Goal: Use online tool/utility: Utilize a website feature to perform a specific function

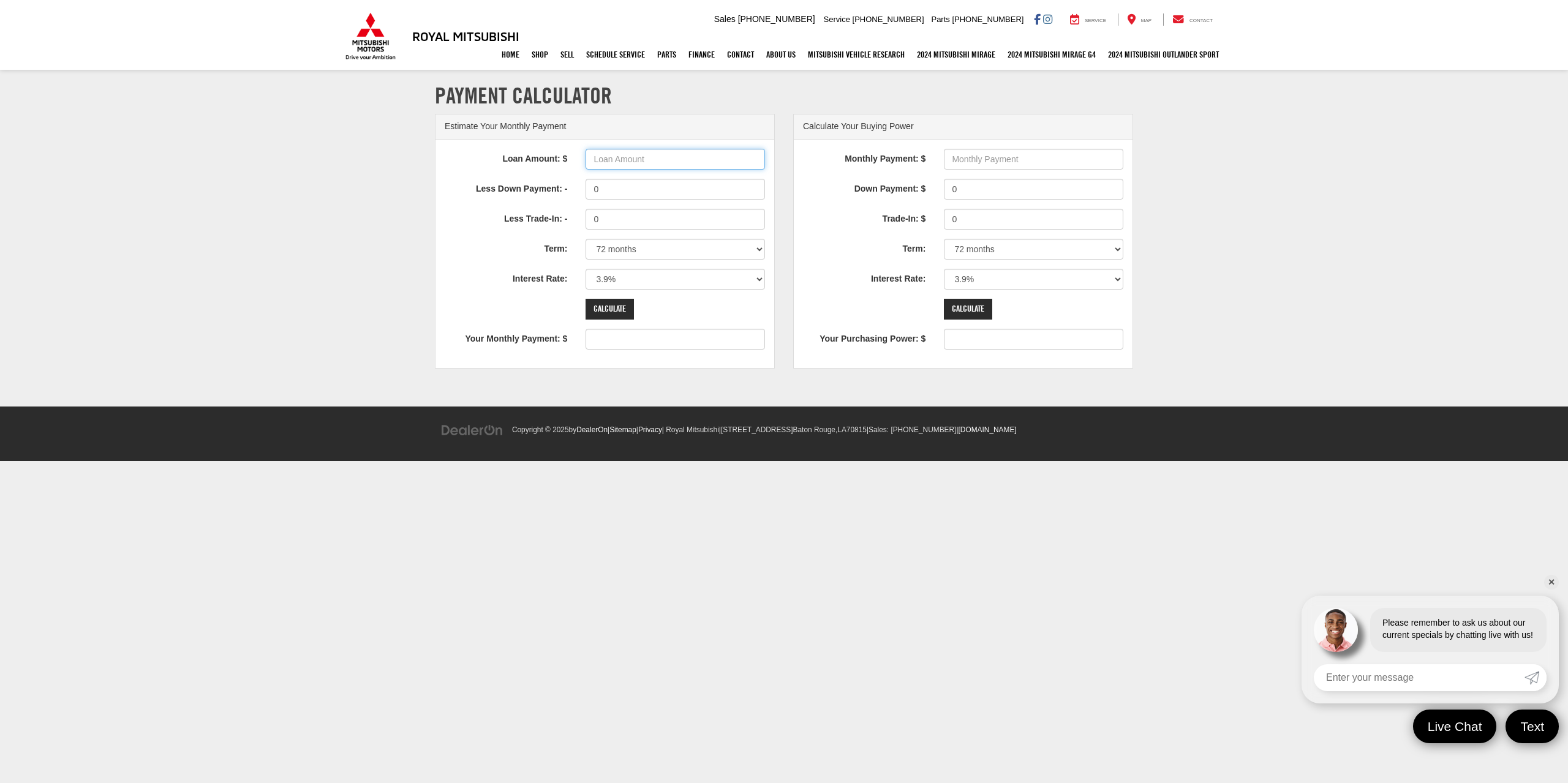
click at [607, 154] on input "Loan Amount: $" at bounding box center [675, 158] width 180 height 20
click at [997, 156] on input "Monthly Payment: $" at bounding box center [1034, 158] width 180 height 20
click at [639, 159] on input "Loan Amount: $" at bounding box center [675, 158] width 180 height 20
click at [627, 152] on input "Loan Amount: $" at bounding box center [675, 158] width 180 height 20
type input "38000"
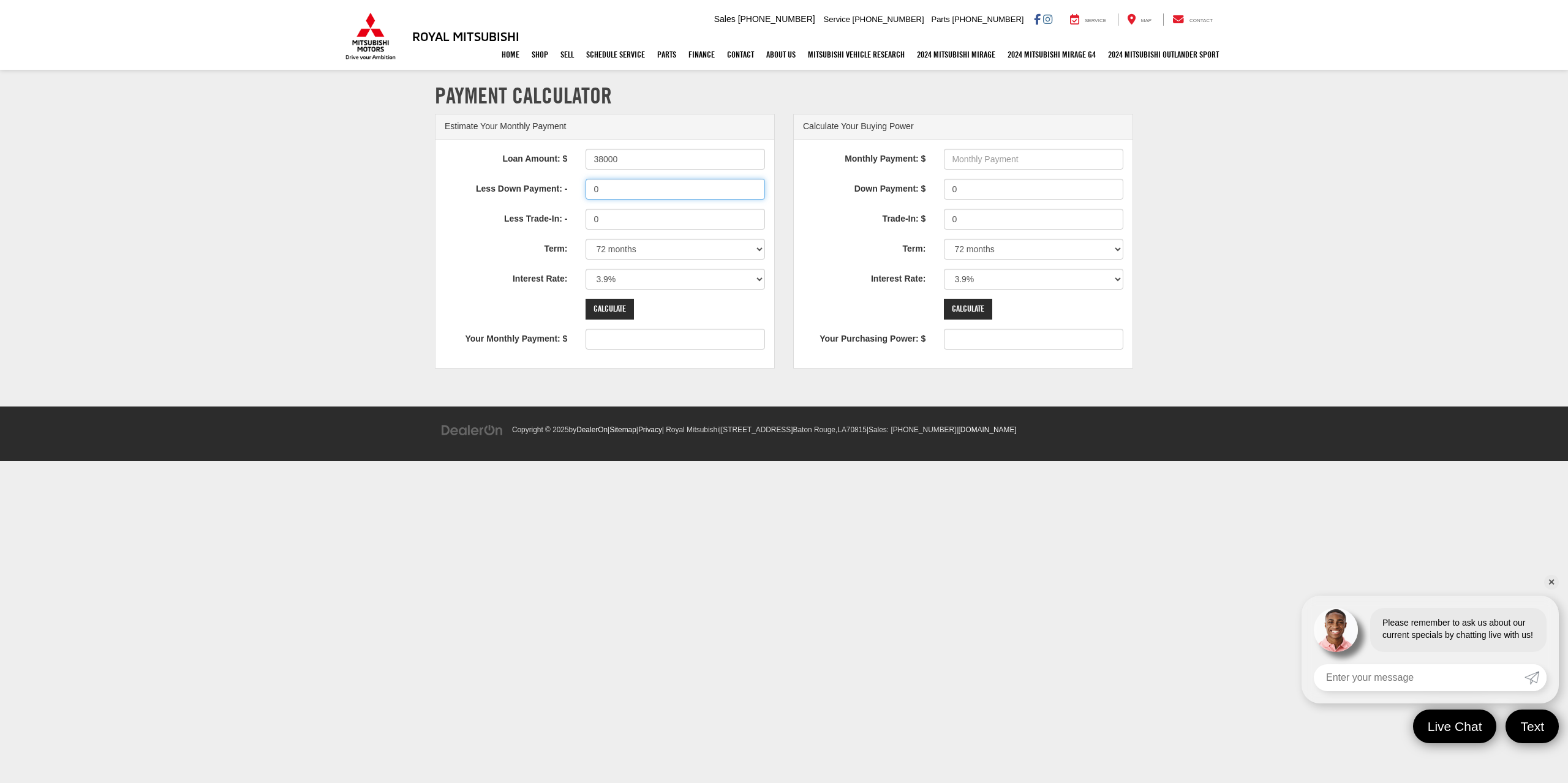
type input "593"
type input "9000"
type input "452"
click at [748, 251] on select "12 months 24 months 36 months 48 months 60 months 66 months 72 months 84 months" at bounding box center [675, 248] width 180 height 20
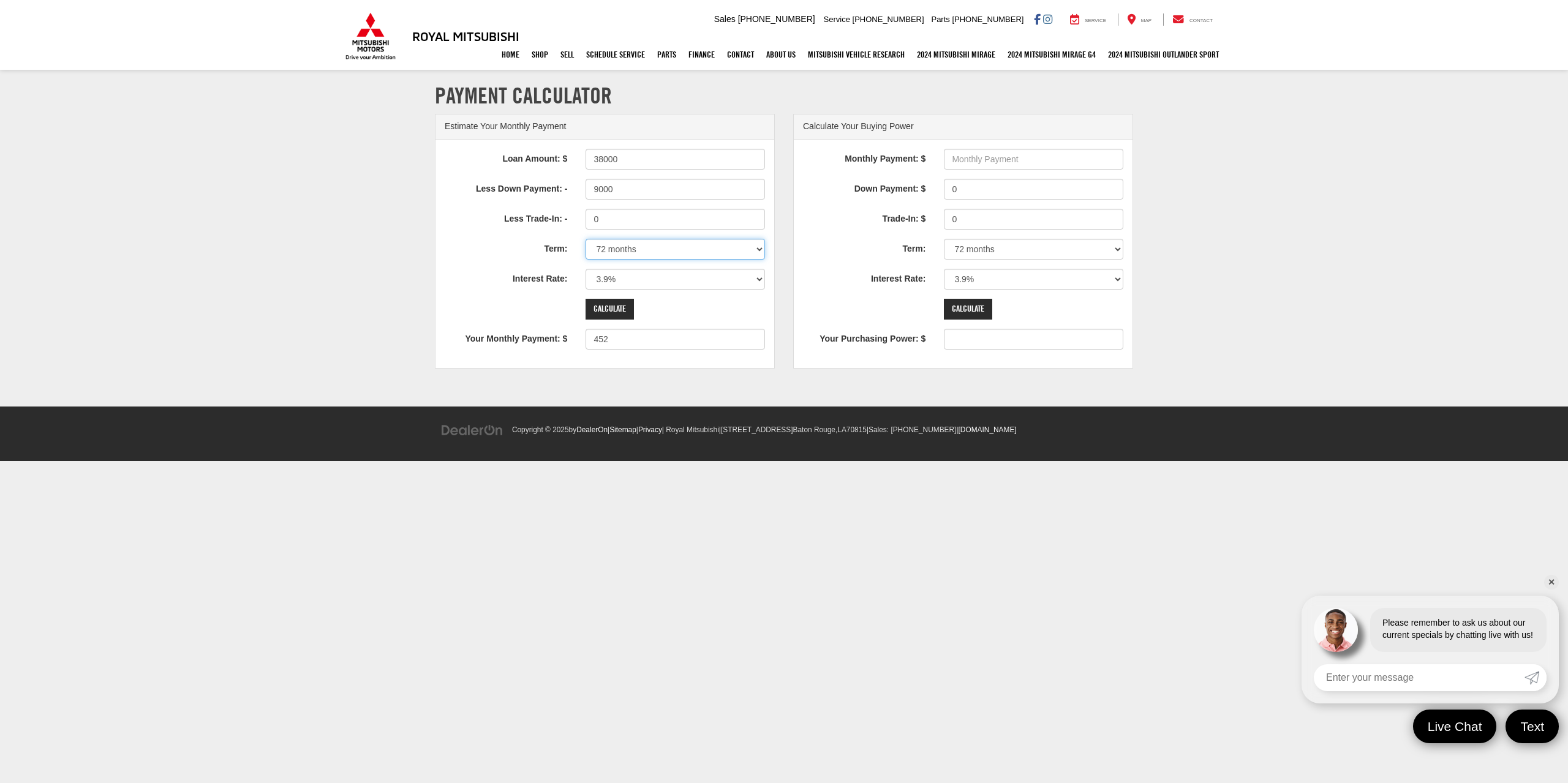
click at [708, 258] on select "12 months 24 months 36 months 48 months 60 months 66 months 72 months 84 months" at bounding box center [675, 248] width 180 height 20
select select "48"
click at [586, 238] on select "12 months 24 months 36 months 48 months 60 months 66 months 72 months 84 months" at bounding box center [675, 248] width 180 height 20
type input "654"
drag, startPoint x: 619, startPoint y: 341, endPoint x: 513, endPoint y: 324, distance: 107.4
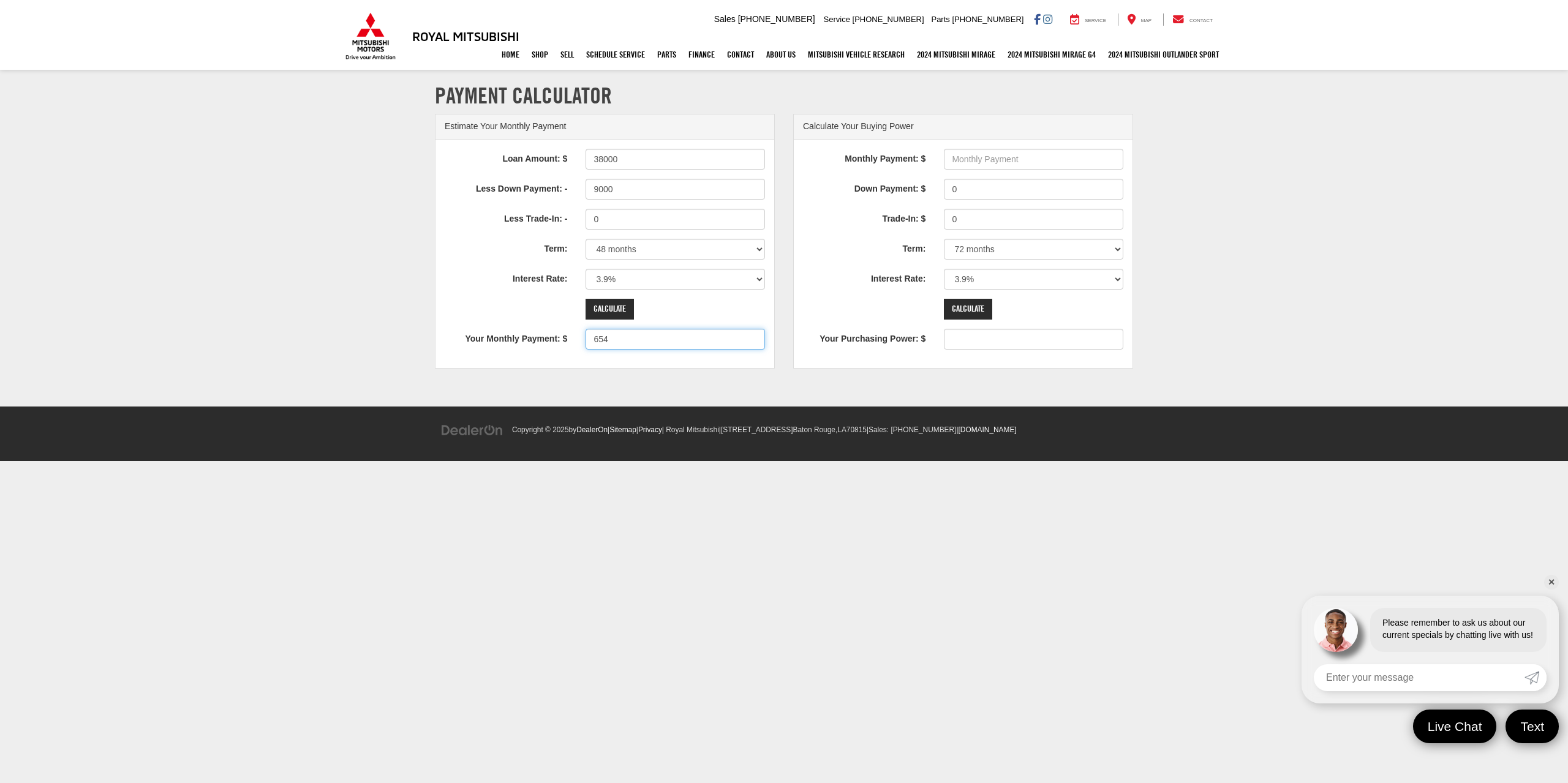
click at [513, 324] on div "Loan Amount: $ 38000 Less Down Payment: - 9000 Less Trade-In: - 0 Term: 12 mont…" at bounding box center [604, 254] width 339 height 229
click at [487, 279] on label "Interest Rate:" at bounding box center [505, 277] width 141 height 17
click at [586, 279] on select "0% 0.9% 1.9% 2.9% 3.9% 4.9% 5.9% 6.9% 7.9% 8.9% 9.9% 10.9% 11.9% 12.9% 13.9% 14…" at bounding box center [675, 278] width 180 height 20
drag, startPoint x: 627, startPoint y: 157, endPoint x: 596, endPoint y: 158, distance: 31.0
click at [596, 158] on input "38000" at bounding box center [675, 158] width 180 height 20
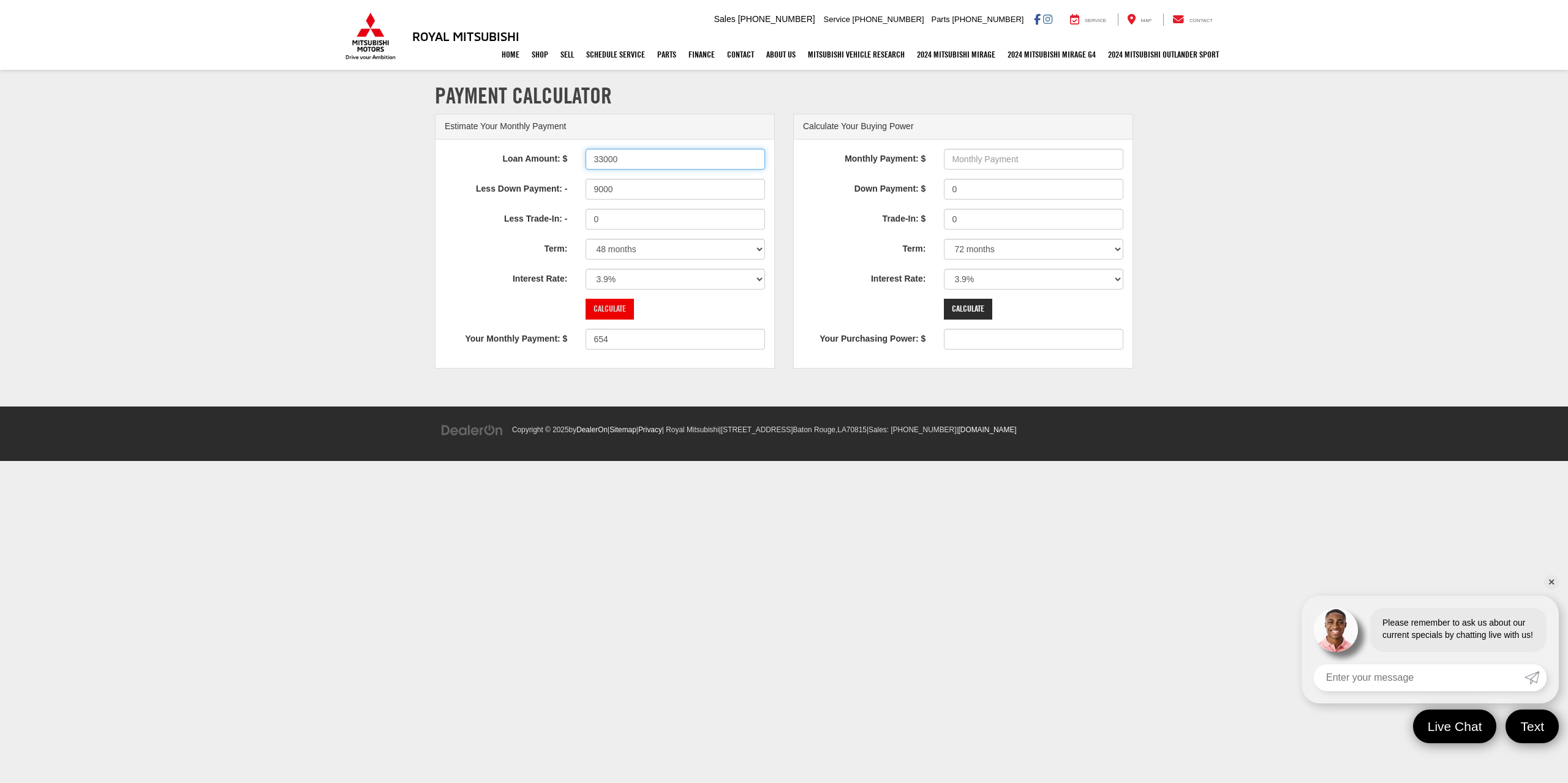
type input "33000"
type input "541"
click at [615, 306] on input "Calculate" at bounding box center [610, 309] width 48 height 20
click at [665, 278] on select "0% 0.9% 1.9% 2.9% 3.9% 4.9% 5.9% 6.9% 7.9% 8.9% 9.9% 10.9% 11.9% 12.9% 13.9% 14…" at bounding box center [675, 278] width 180 height 20
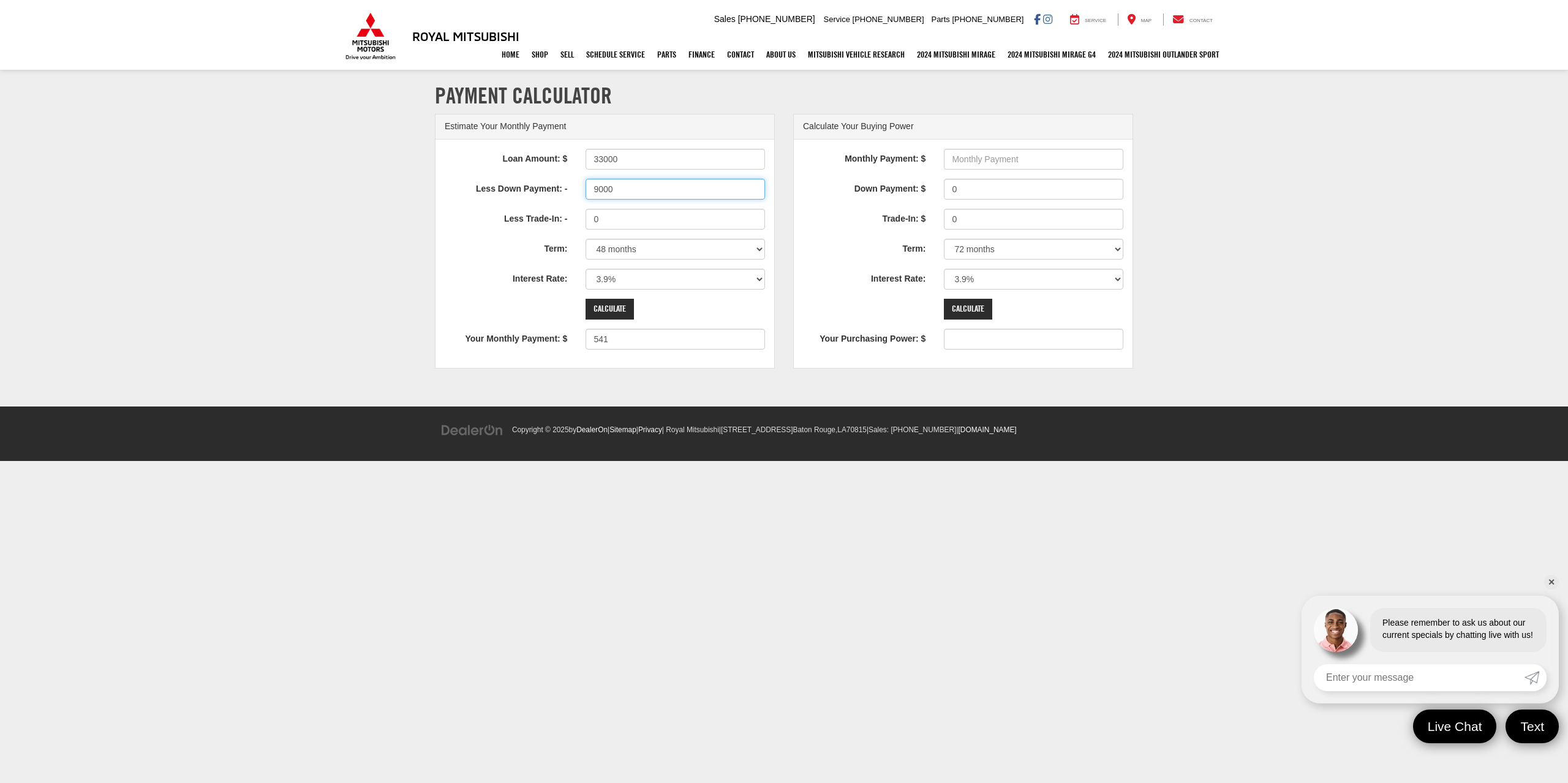
drag, startPoint x: 626, startPoint y: 190, endPoint x: 429, endPoint y: 174, distance: 197.6
click at [438, 188] on div "Less Down Payment: - 9000" at bounding box center [604, 189] width 339 height 20
type input "15000"
type input "406"
click at [604, 310] on input "Calculate" at bounding box center [610, 309] width 48 height 20
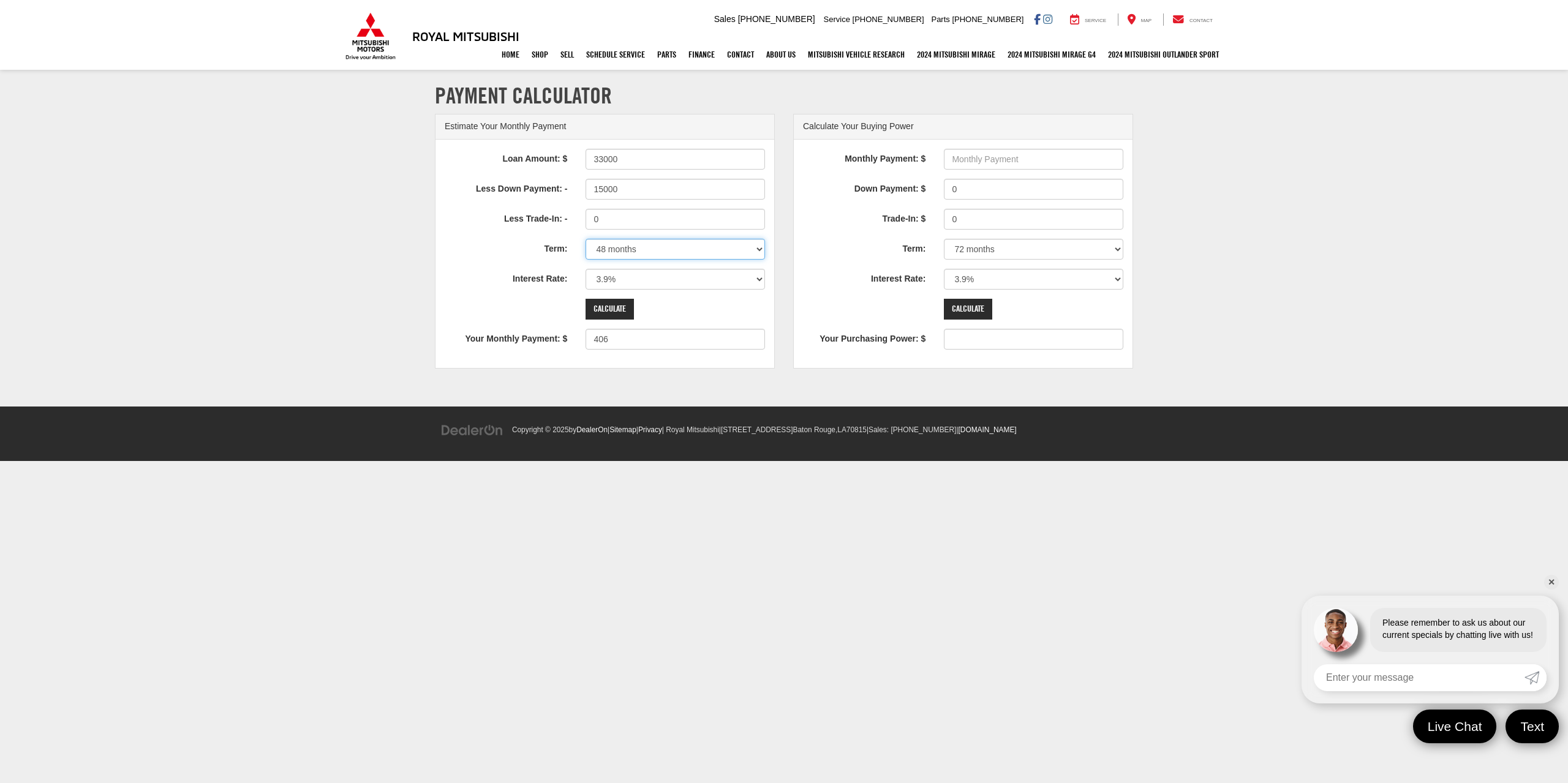
click at [739, 243] on select "12 months 24 months 36 months 48 months 60 months 66 months 72 months 84 months" at bounding box center [675, 248] width 180 height 20
click at [731, 250] on select "12 months 24 months 36 months 48 months 60 months 66 months 72 months 84 months" at bounding box center [675, 248] width 180 height 20
drag, startPoint x: 618, startPoint y: 244, endPoint x: 618, endPoint y: 258, distance: 14.0
click at [618, 244] on select "12 months 24 months 36 months 48 months 60 months 66 months 72 months 84 months" at bounding box center [675, 248] width 180 height 20
select select "84"
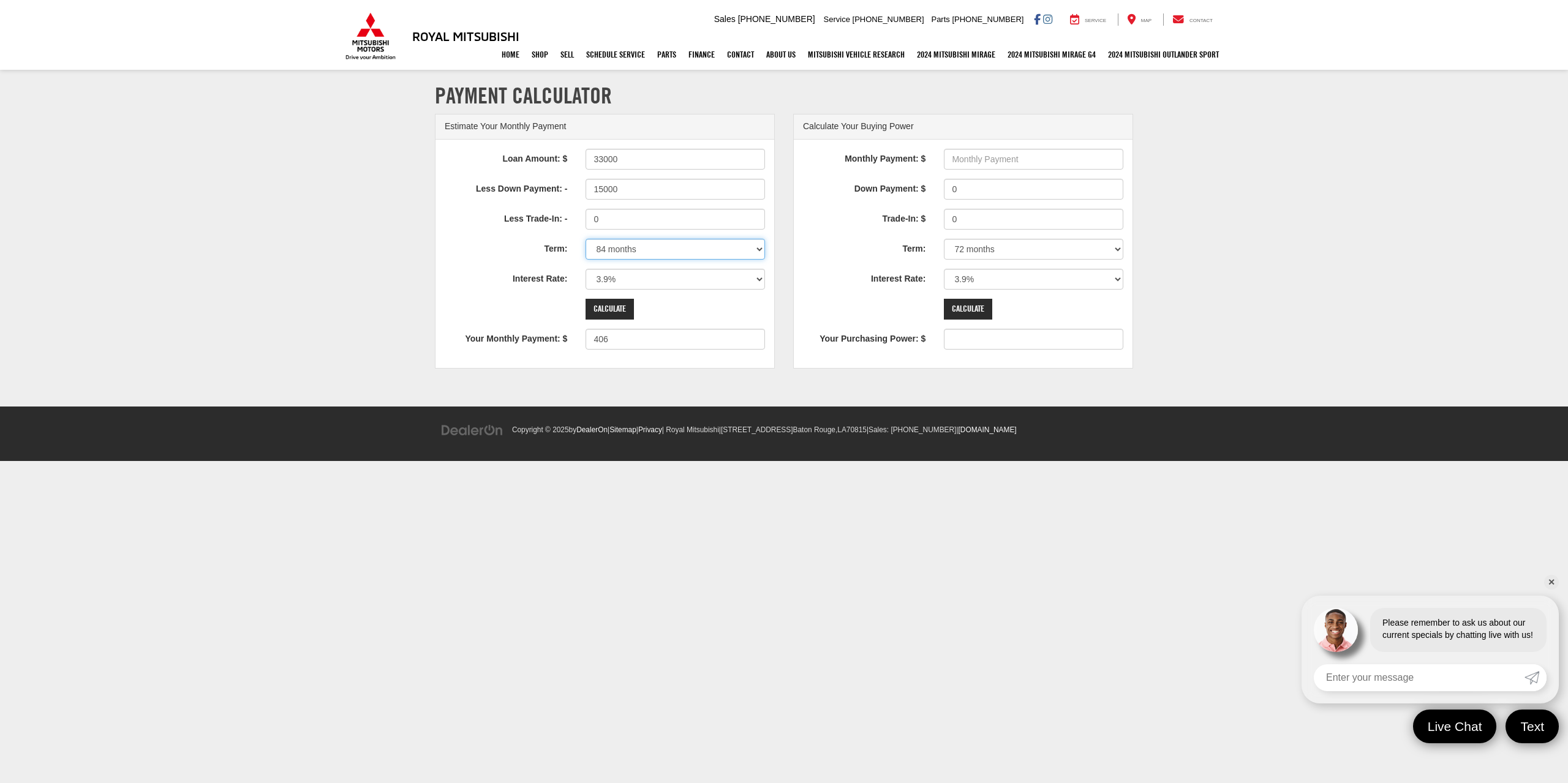
click at [586, 238] on select "12 months 24 months 36 months 48 months 60 months 66 months 72 months 84 months" at bounding box center [675, 248] width 180 height 20
type input "245"
drag, startPoint x: 594, startPoint y: 340, endPoint x: 619, endPoint y: 329, distance: 27.3
click at [621, 333] on input "245" at bounding box center [675, 339] width 180 height 20
click at [732, 255] on select "12 months 24 months 36 months 48 months 60 months 66 months 72 months 84 months" at bounding box center [675, 248] width 180 height 20
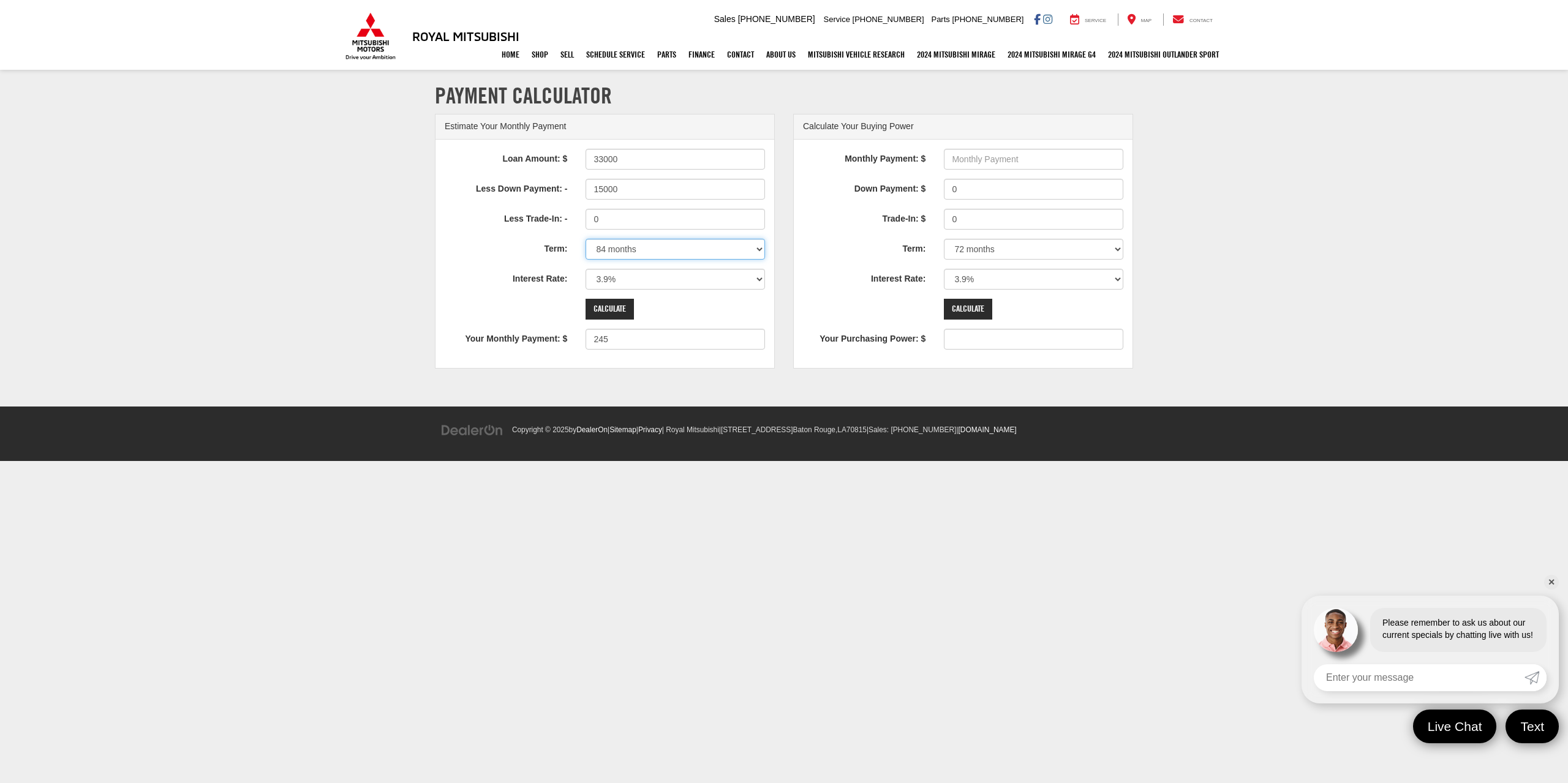
select select "24"
click at [586, 238] on select "12 months 24 months 36 months 48 months 60 months 66 months 72 months 84 months" at bounding box center [675, 248] width 180 height 20
type input "781"
click at [661, 254] on select "12 months 24 months 36 months 48 months 60 months 66 months 72 months 84 months" at bounding box center [675, 248] width 180 height 20
click at [586, 238] on select "12 months 24 months 36 months 48 months 60 months 66 months 72 months 84 months" at bounding box center [675, 248] width 180 height 20
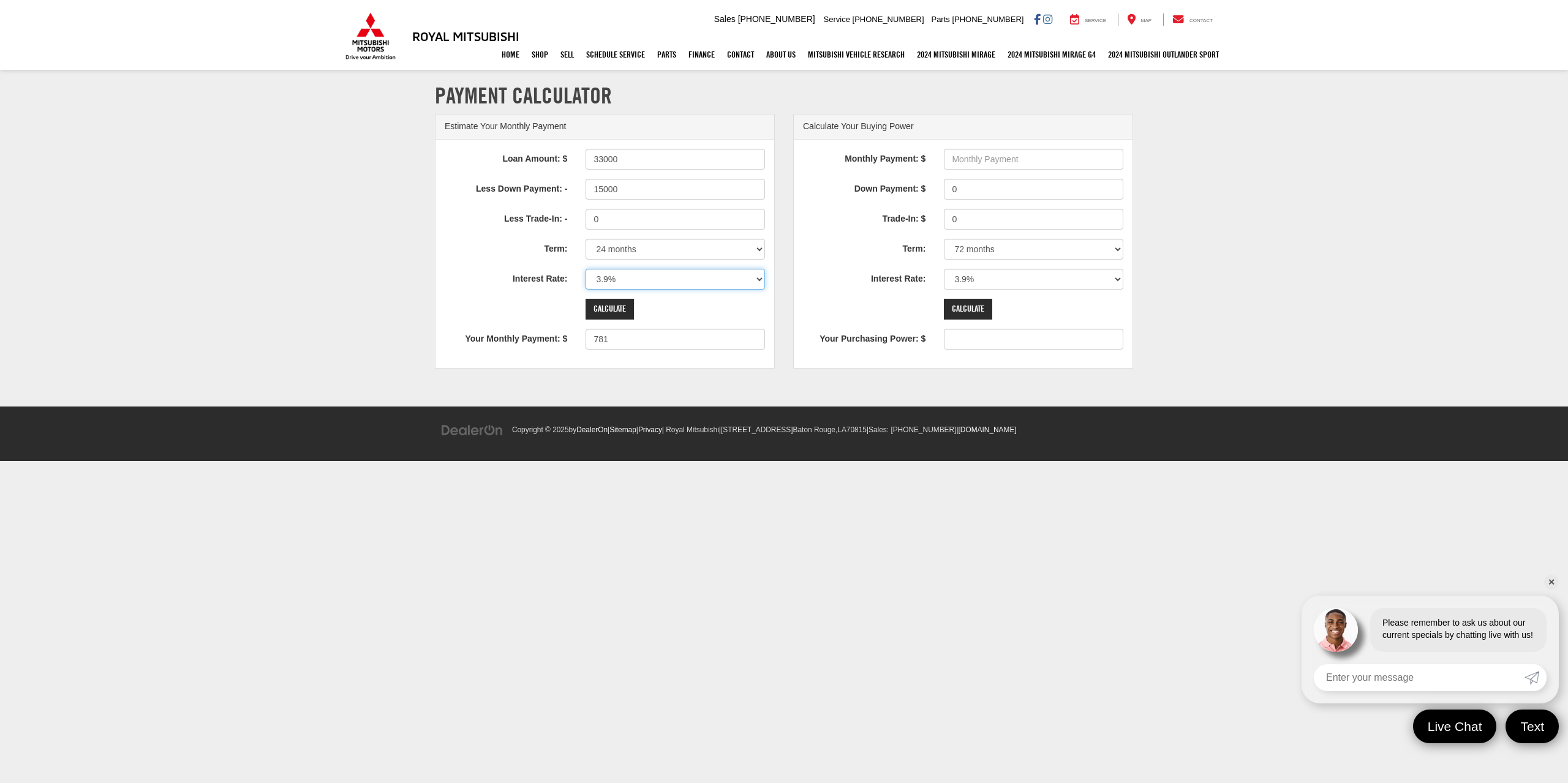
click at [642, 271] on select "0% 0.9% 1.9% 2.9% 3.9% 4.9% 5.9% 6.9% 7.9% 8.9% 9.9% 10.9% 11.9% 12.9% 13.9% 14…" at bounding box center [675, 278] width 180 height 20
click at [657, 248] on select "12 months 24 months 36 months 48 months 60 months 66 months 72 months 84 months" at bounding box center [675, 248] width 180 height 20
select select "12"
click at [586, 238] on select "12 months 24 months 36 months 48 months 60 months 66 months 72 months 84 months" at bounding box center [675, 248] width 180 height 20
type input "1532"
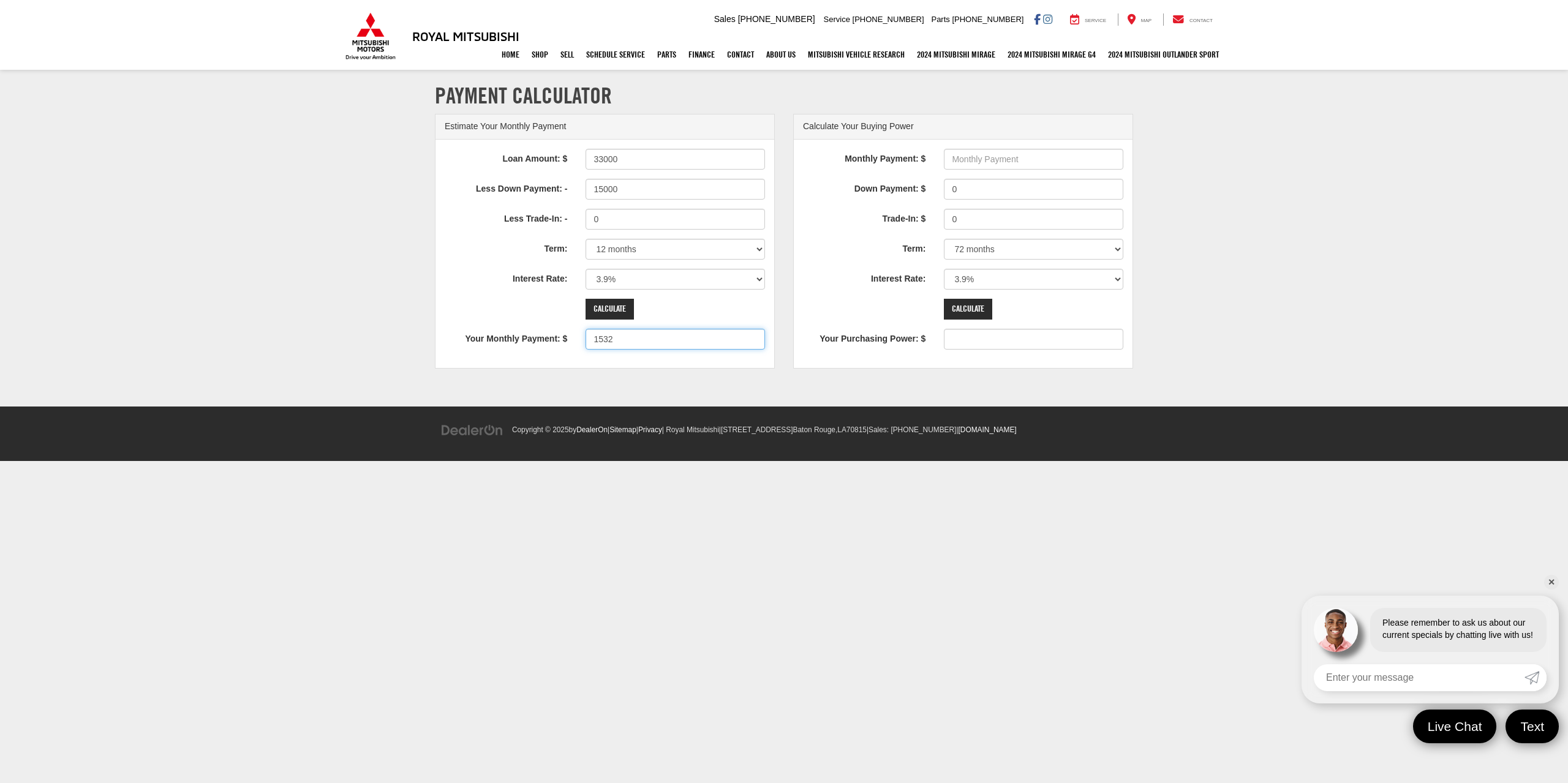
drag, startPoint x: 592, startPoint y: 343, endPoint x: 616, endPoint y: 336, distance: 25.0
click at [616, 336] on input "1532" at bounding box center [675, 339] width 180 height 20
click at [811, 396] on section "Payment Calculator Estimate Your Monthly Payment Loan Amount: $ 33000 Less Down…" at bounding box center [784, 238] width 1568 height 335
